Goal: Information Seeking & Learning: Learn about a topic

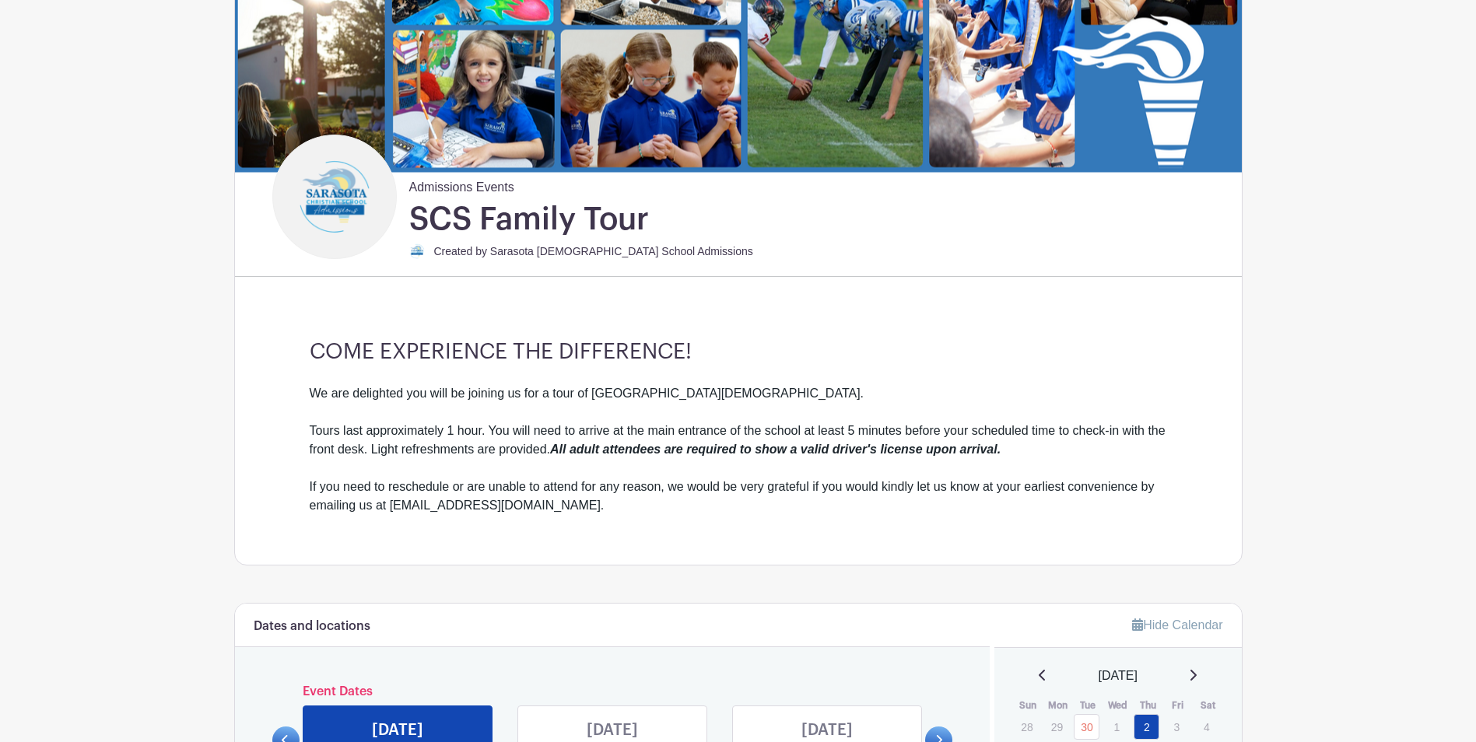
scroll to position [233, 0]
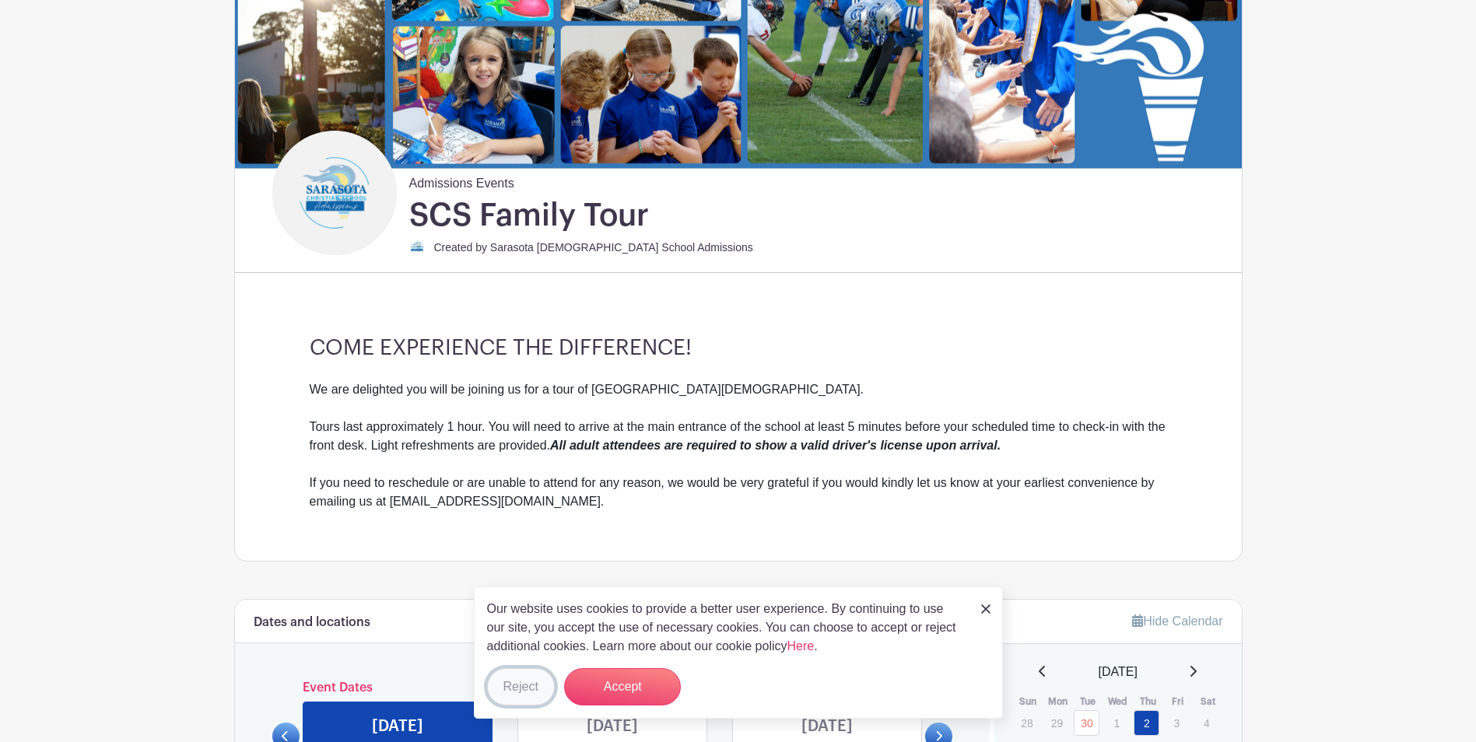
click at [534, 693] on button "Reject" at bounding box center [521, 687] width 68 height 37
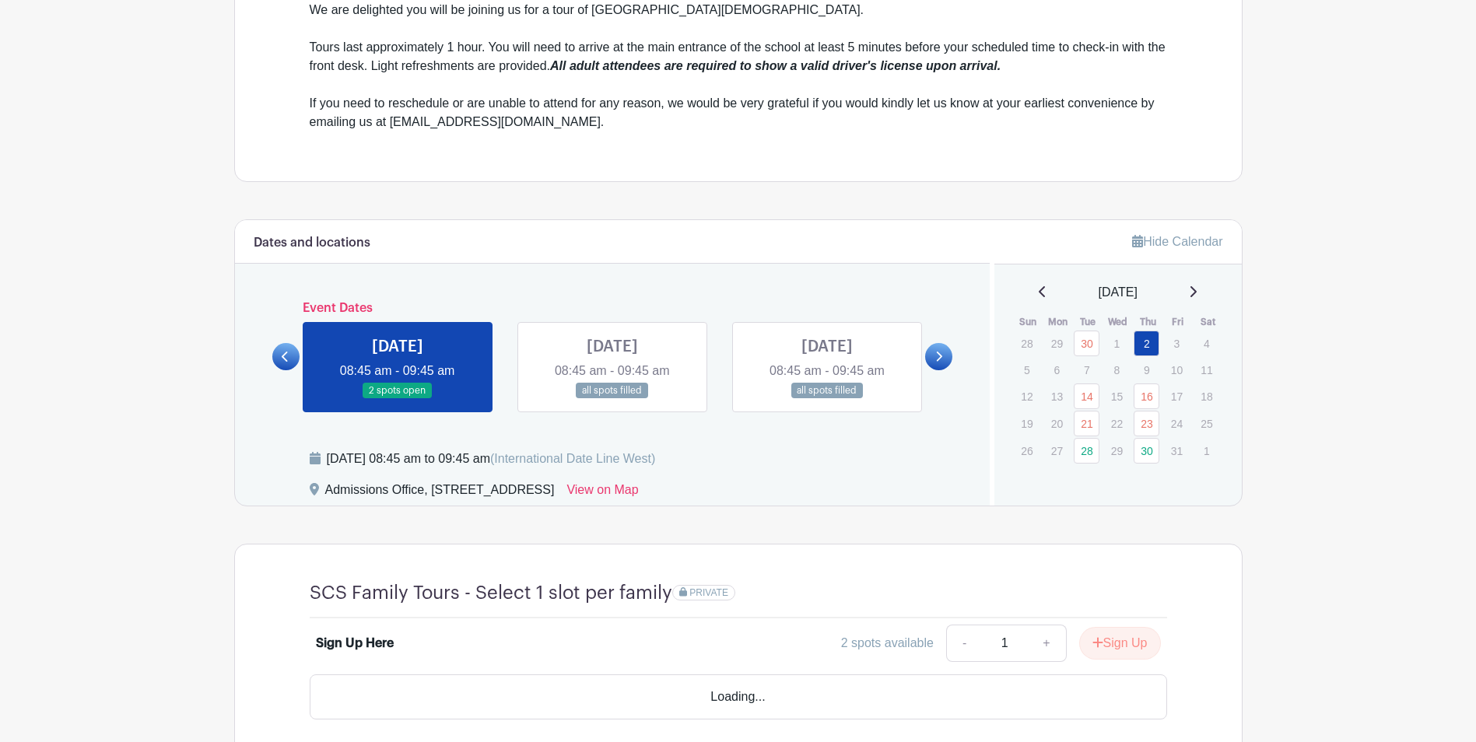
scroll to position [623, 0]
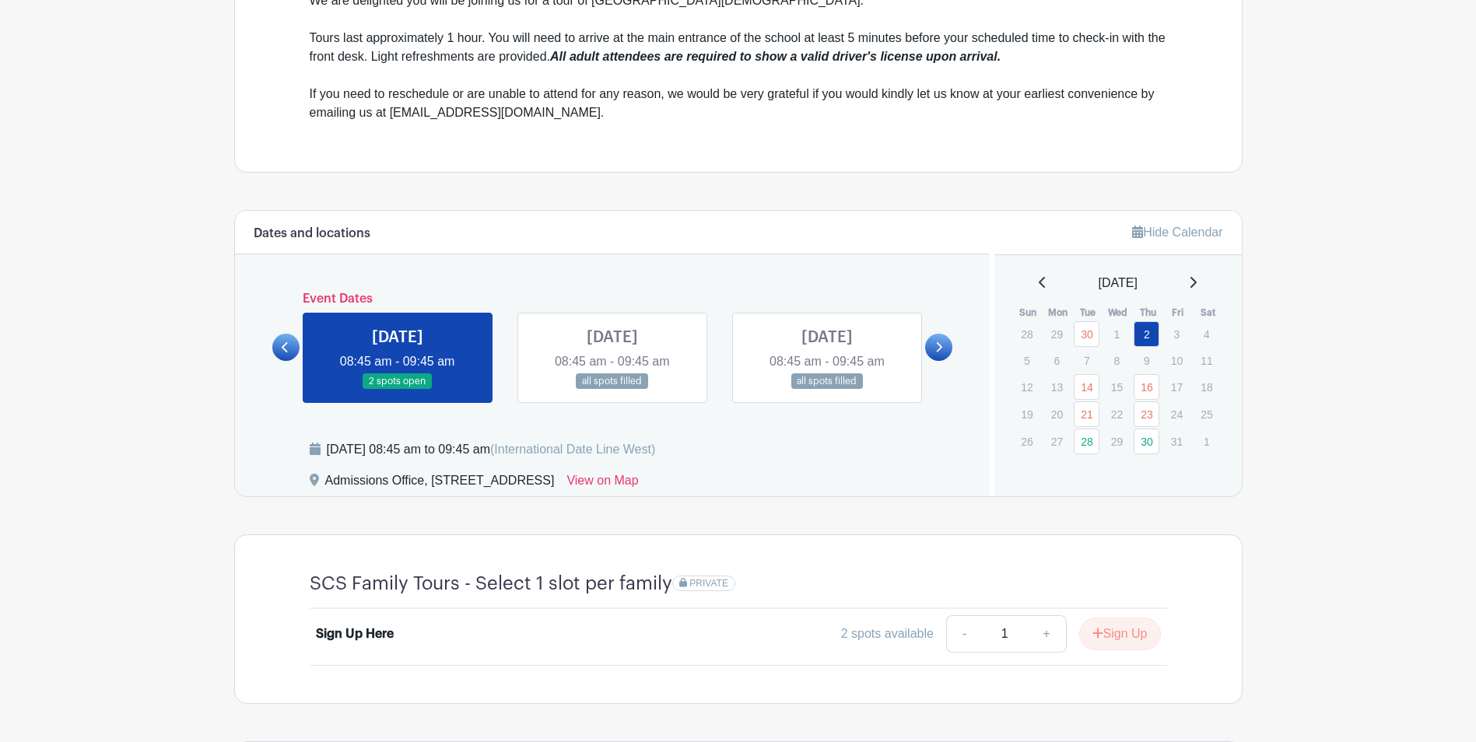
click at [940, 347] on icon at bounding box center [938, 348] width 7 height 12
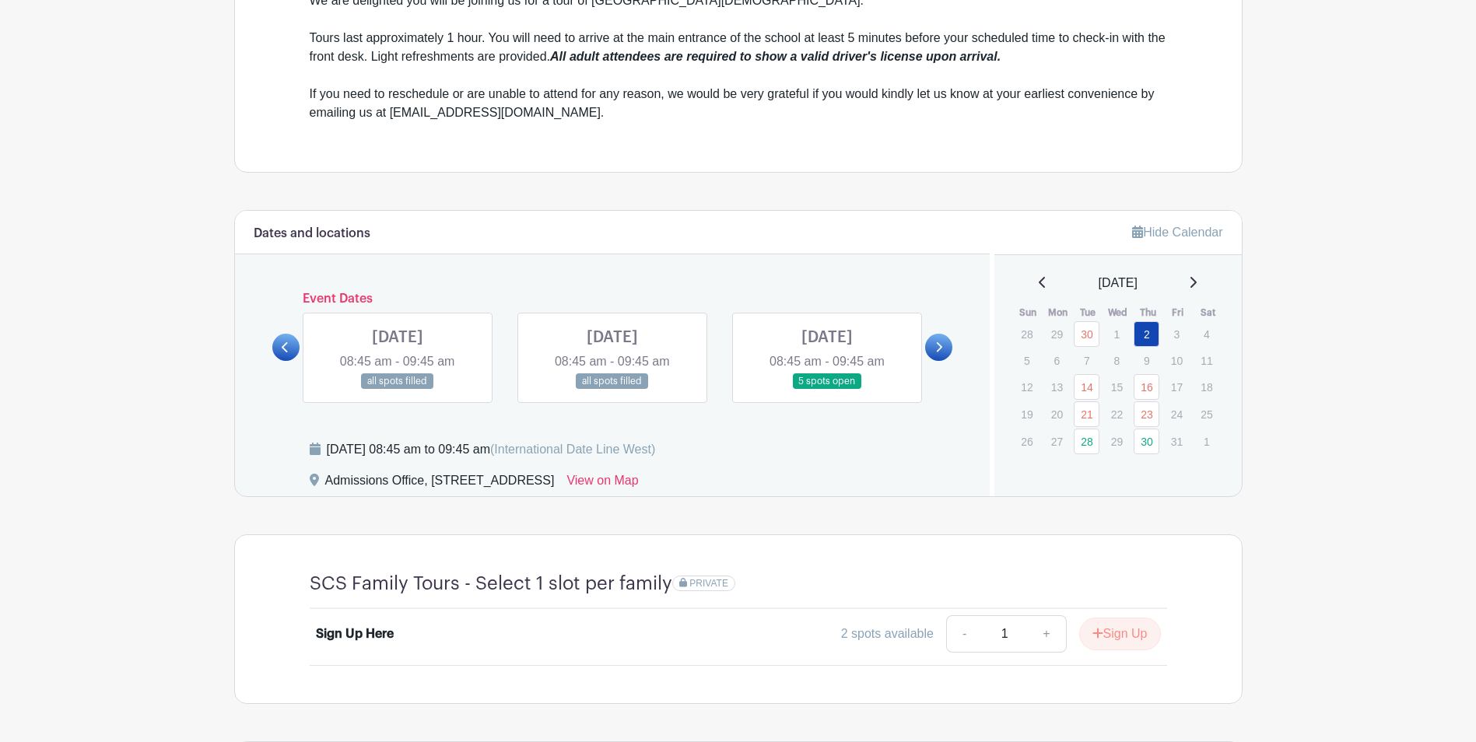
click at [940, 347] on icon at bounding box center [938, 348] width 7 height 12
click at [269, 346] on div "Dates and locations Event Dates [DATE] 08:45 am - 09:45 am all spots filled [DA…" at bounding box center [613, 354] width 756 height 286
click at [282, 349] on link at bounding box center [285, 347] width 27 height 27
click at [283, 349] on icon at bounding box center [285, 348] width 7 height 12
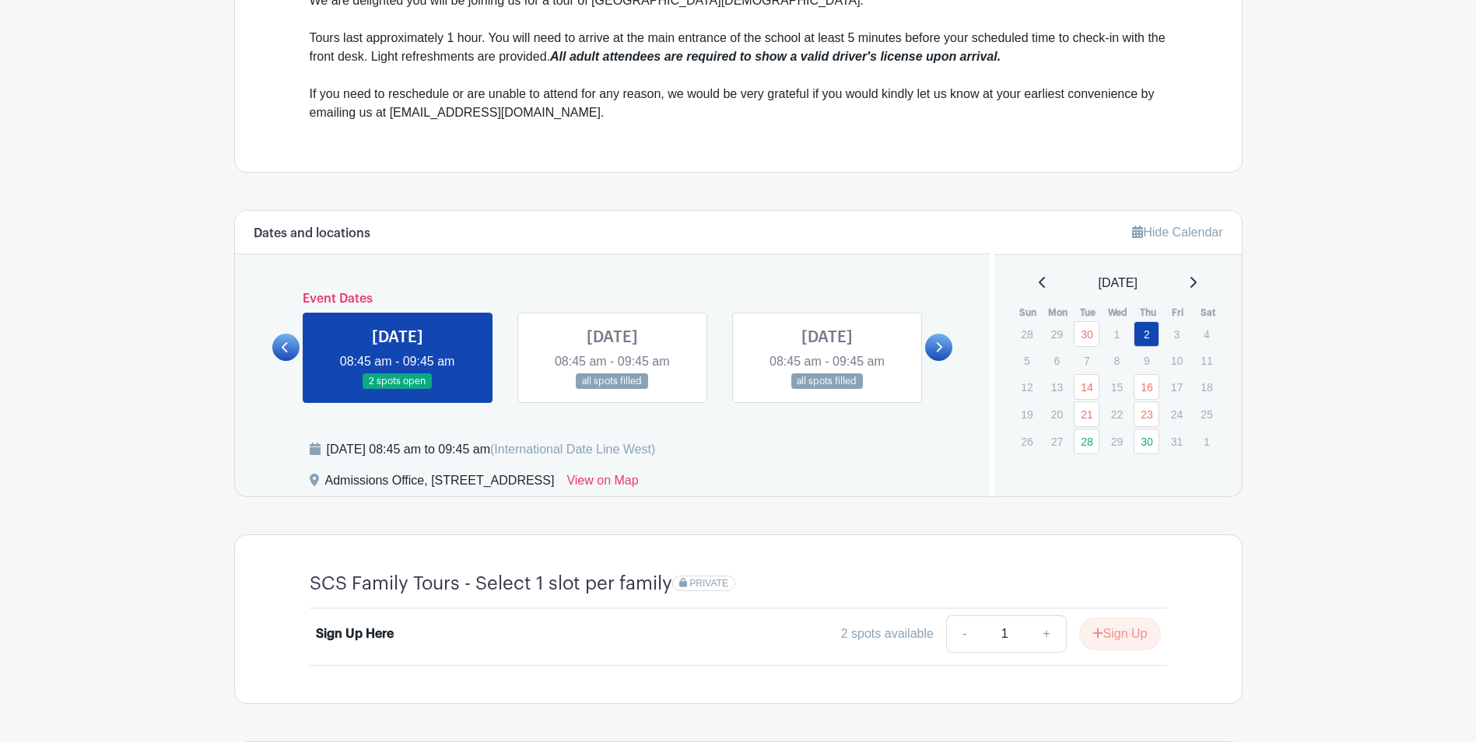
click at [942, 342] on icon at bounding box center [938, 348] width 7 height 12
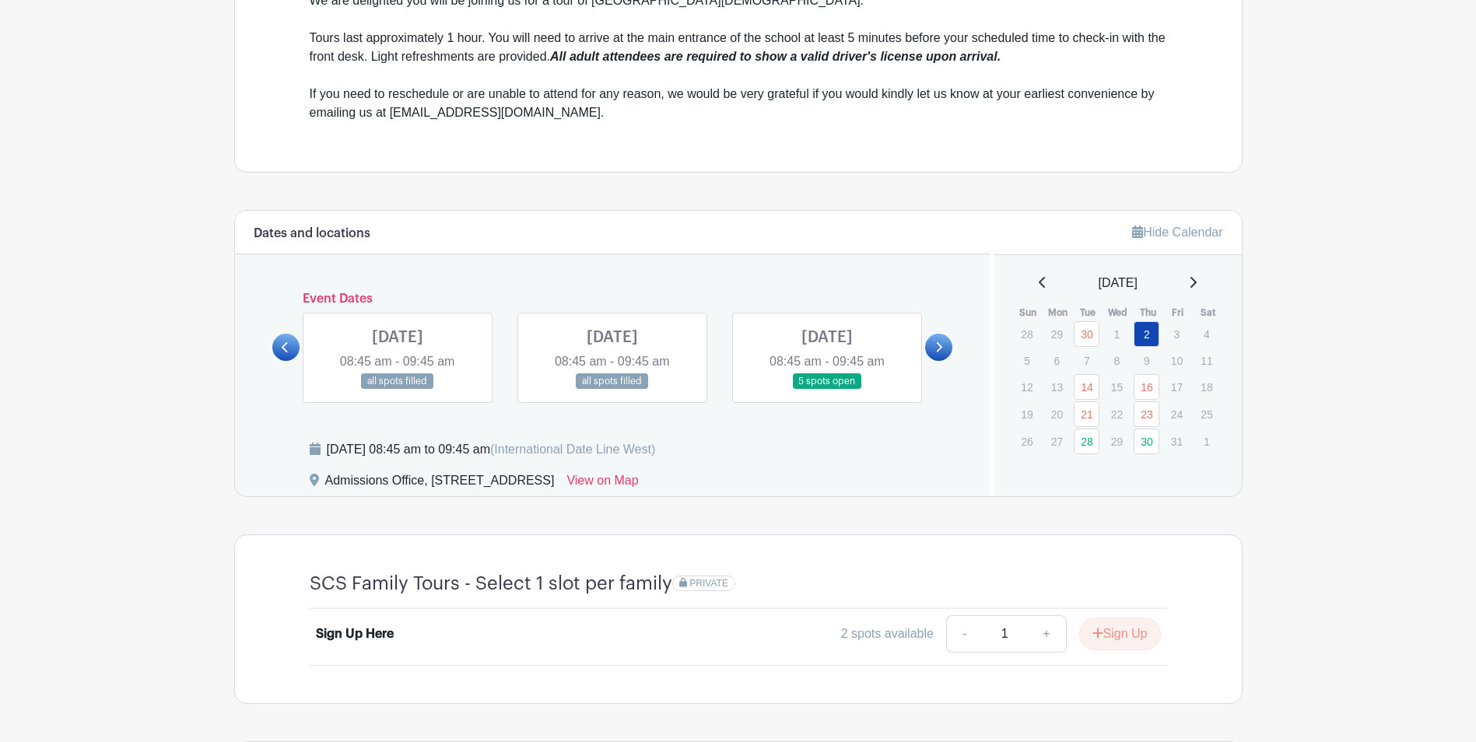
click at [270, 342] on div "Dates and locations Event Dates [DATE] 08:45 am - 09:45 am all spots filled [DA…" at bounding box center [613, 354] width 756 height 286
click at [289, 346] on icon at bounding box center [285, 348] width 7 height 12
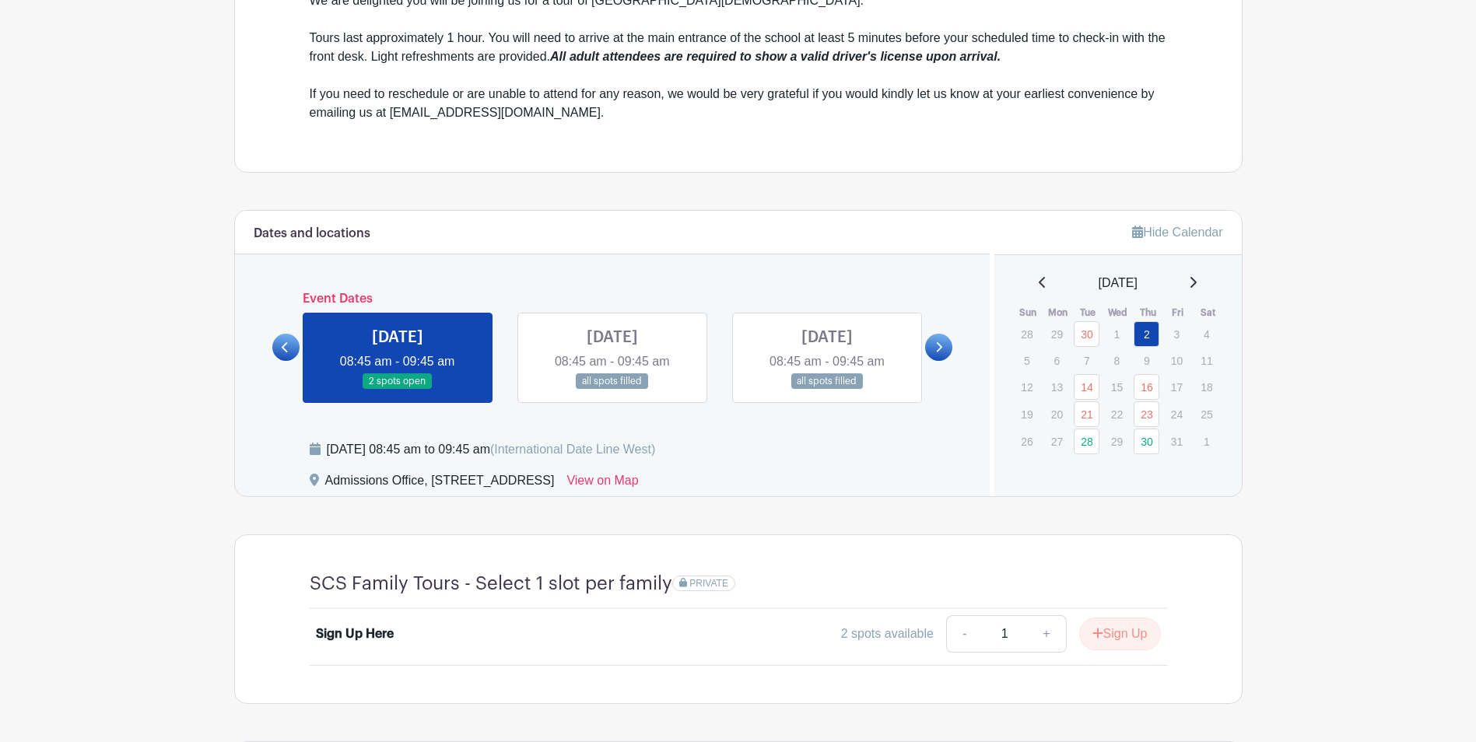
click at [947, 348] on link at bounding box center [938, 347] width 27 height 27
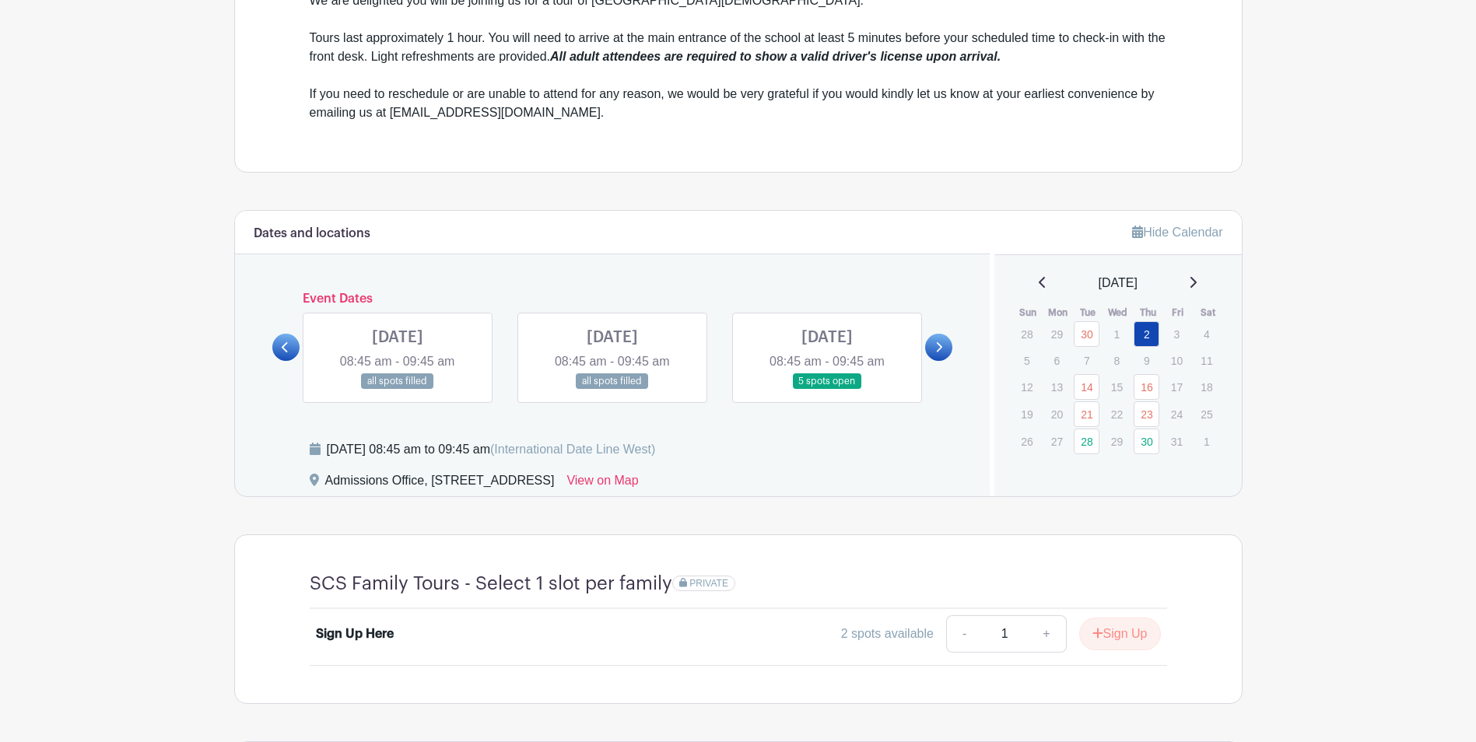
click at [947, 348] on link at bounding box center [938, 347] width 27 height 27
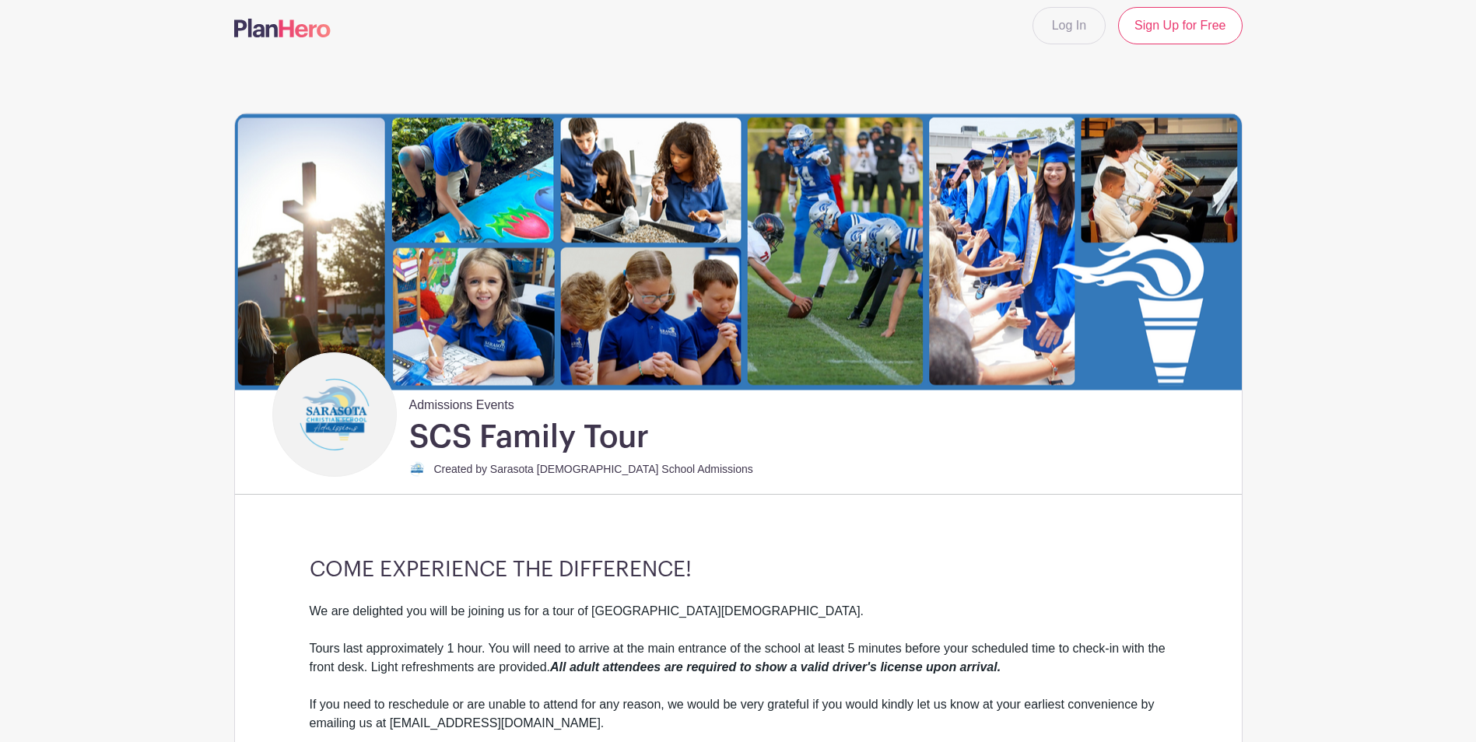
scroll to position [0, 0]
